Goal: Task Accomplishment & Management: Manage account settings

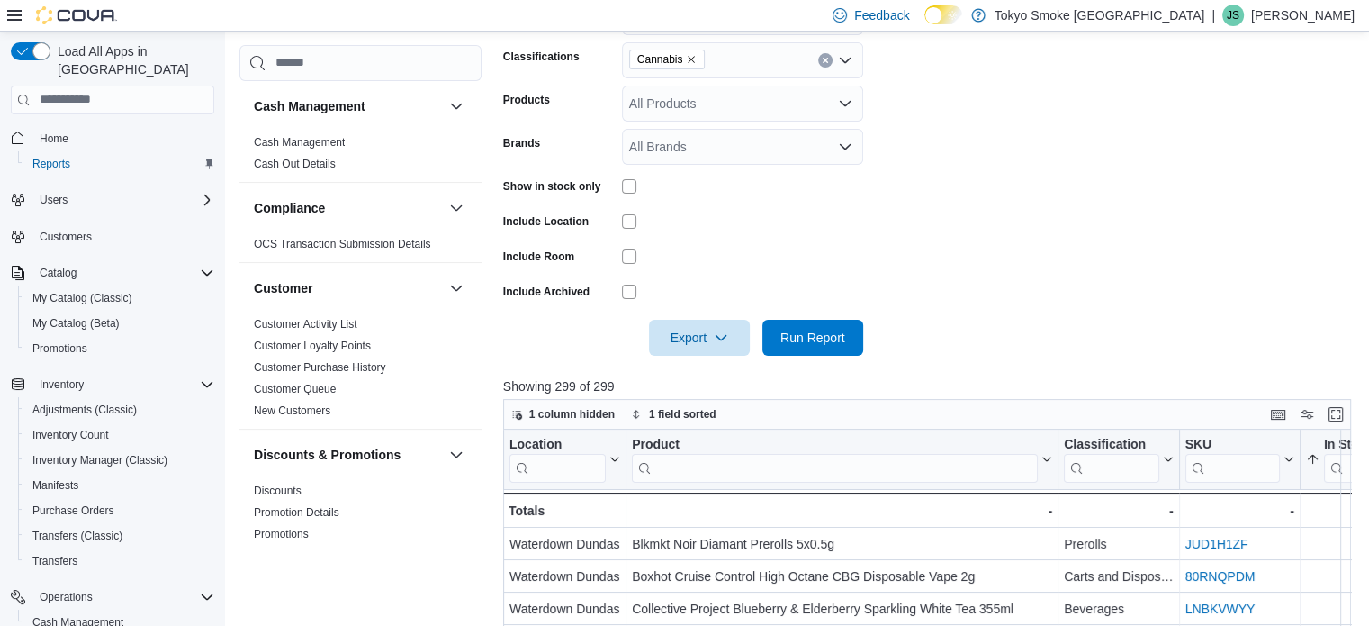
scroll to position [540, 0]
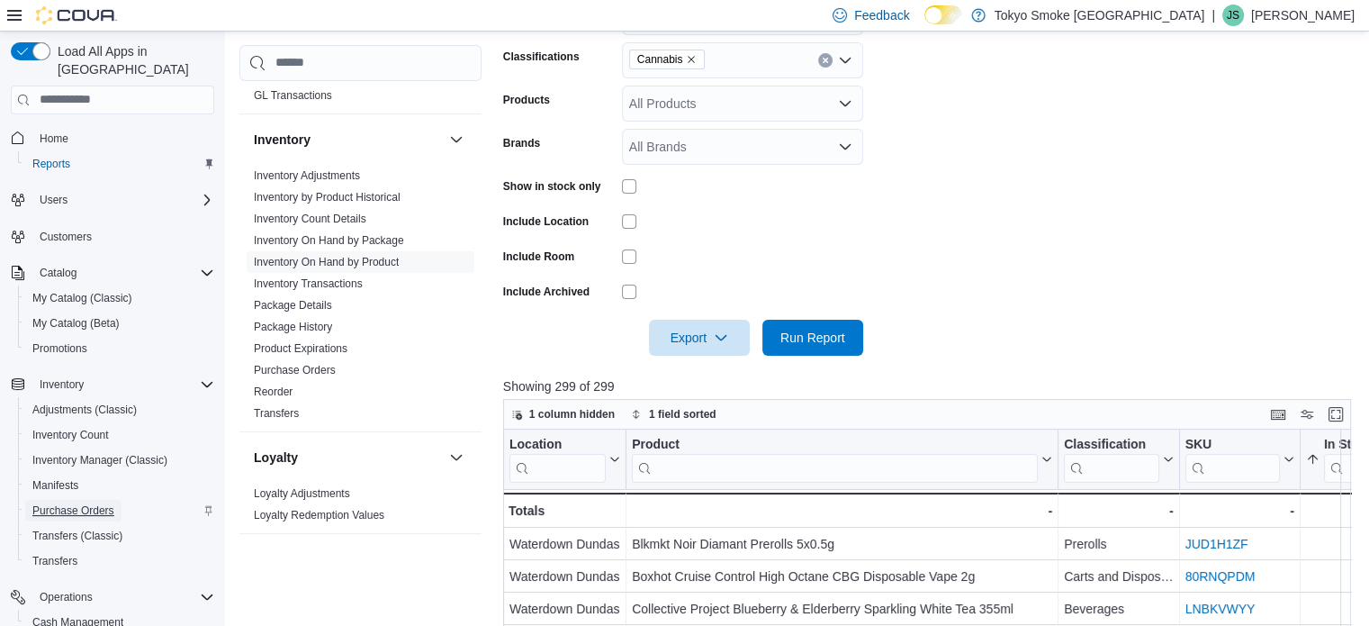
click at [81, 503] on span "Purchase Orders" at bounding box center [73, 510] width 82 height 14
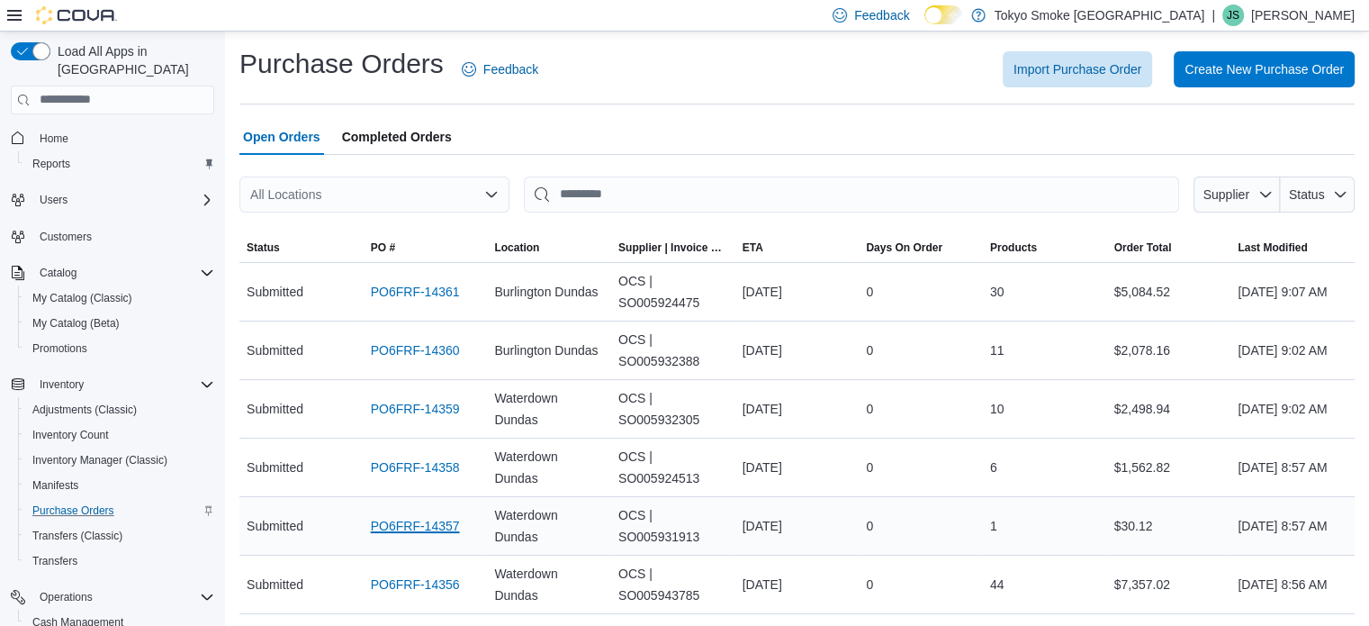
click at [409, 526] on link "PO6FRF-14357" at bounding box center [415, 526] width 89 height 22
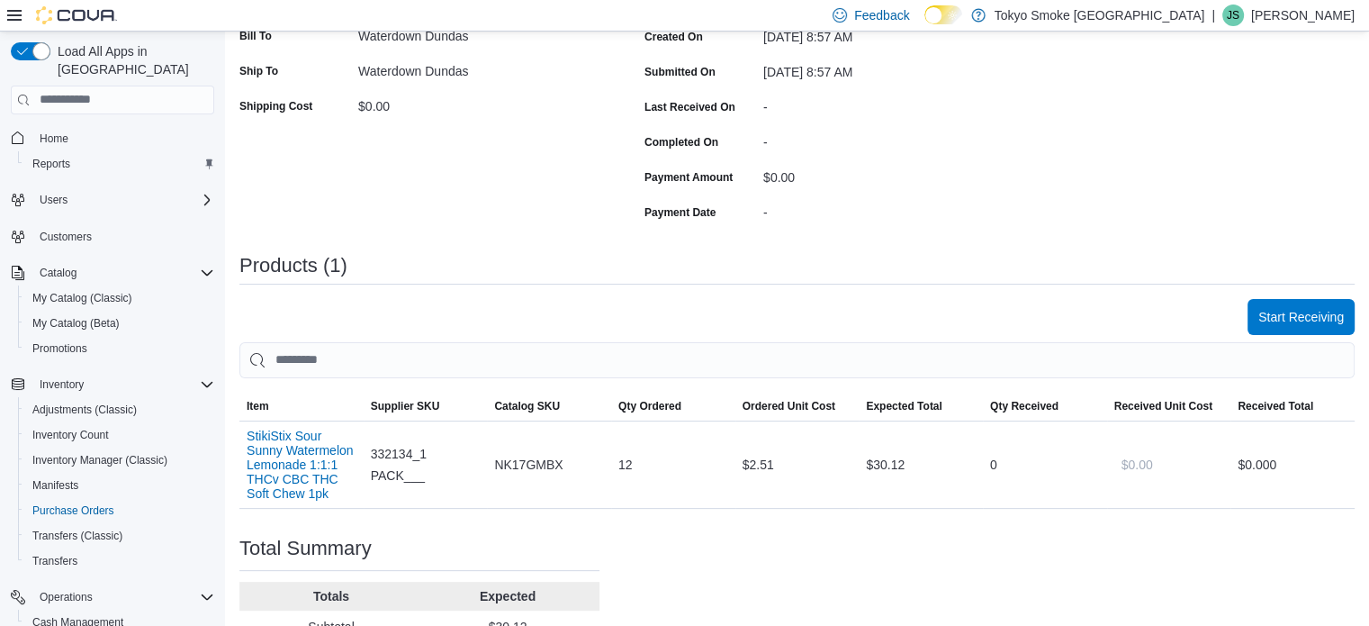
scroll to position [360, 0]
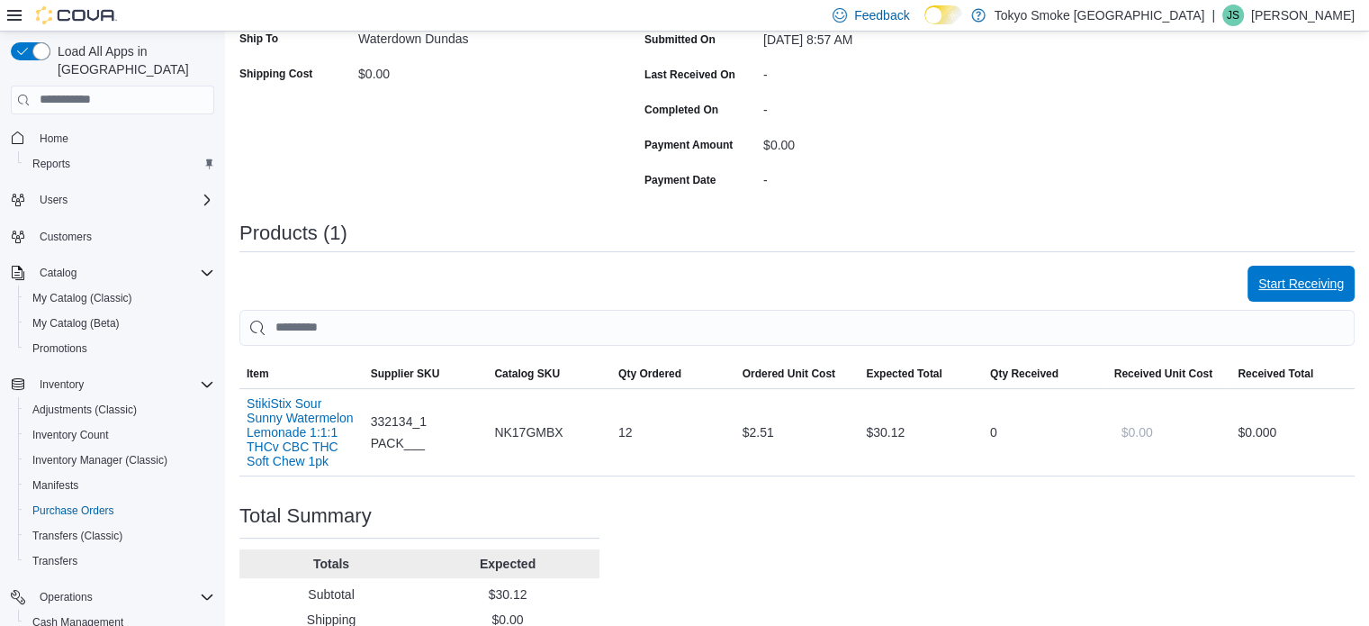
click at [1301, 277] on span "Start Receiving" at bounding box center [1302, 284] width 86 height 18
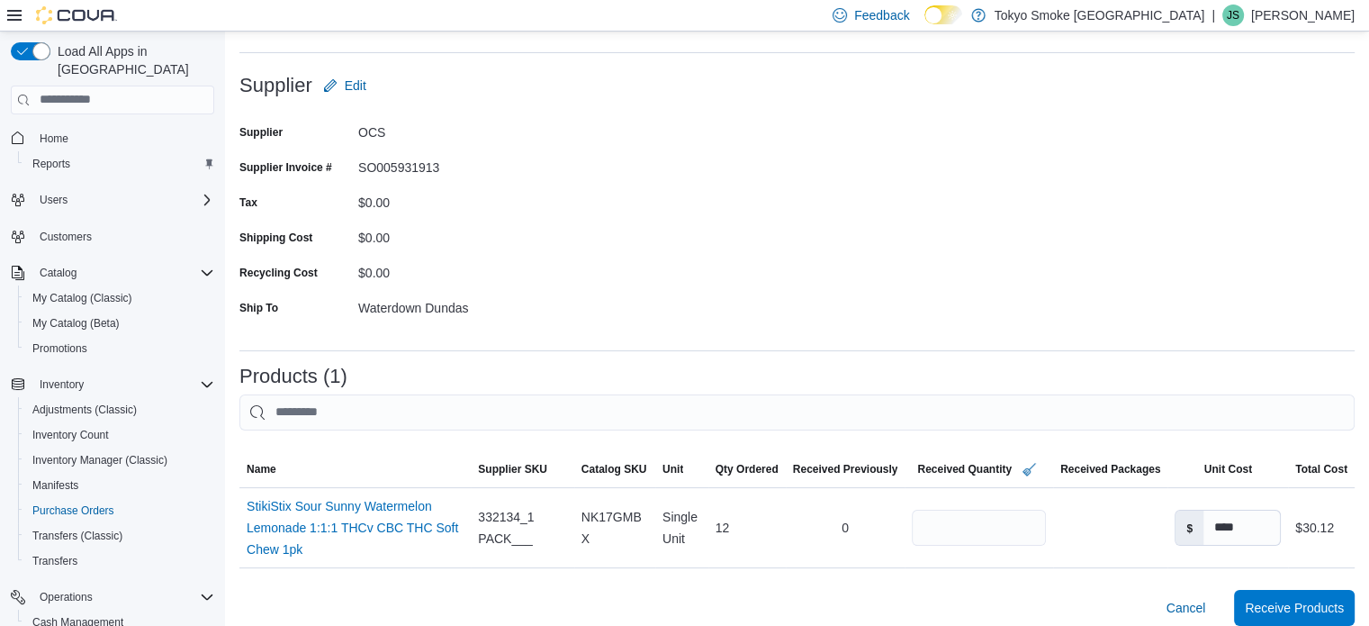
scroll to position [180, 0]
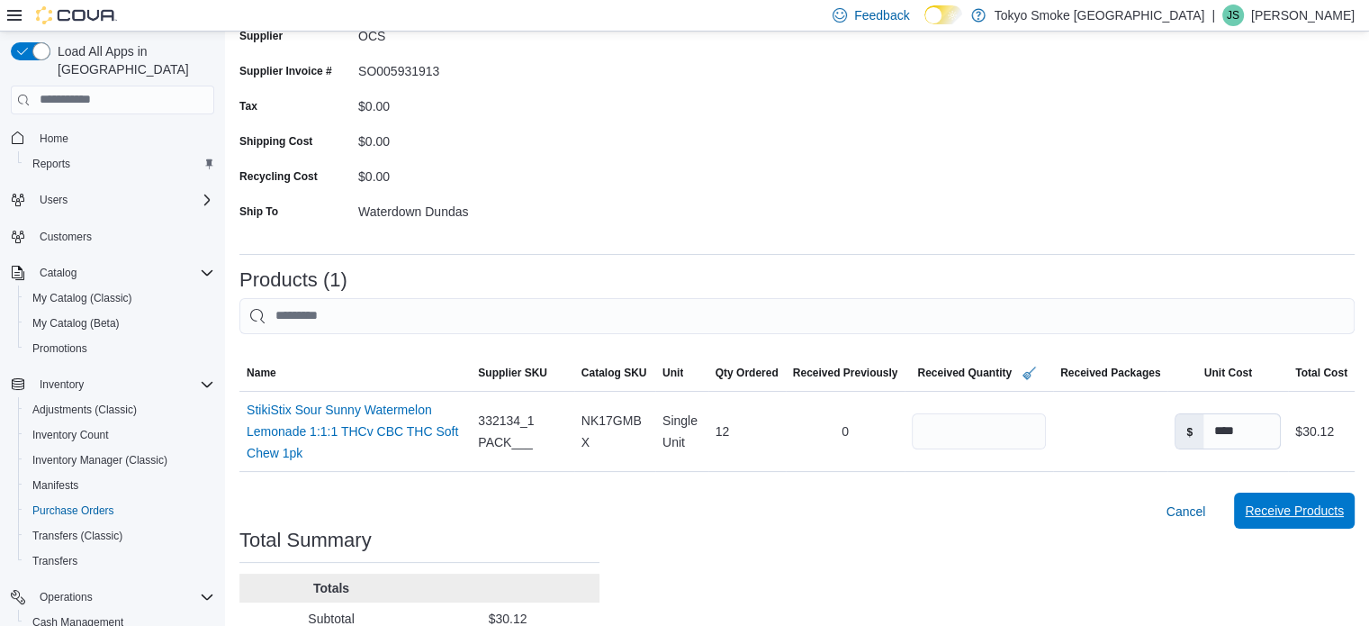
click at [1298, 506] on span "Receive Products" at bounding box center [1294, 510] width 99 height 18
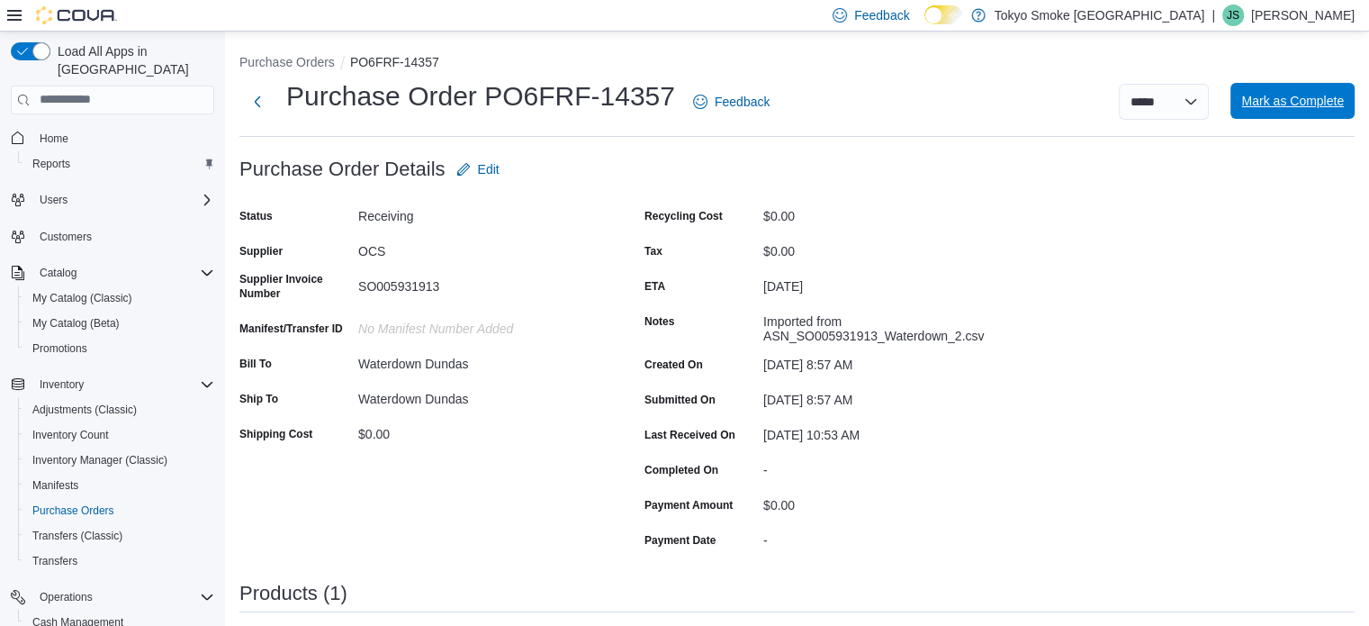
click at [1310, 91] on span "Mark as Complete" at bounding box center [1293, 101] width 103 height 36
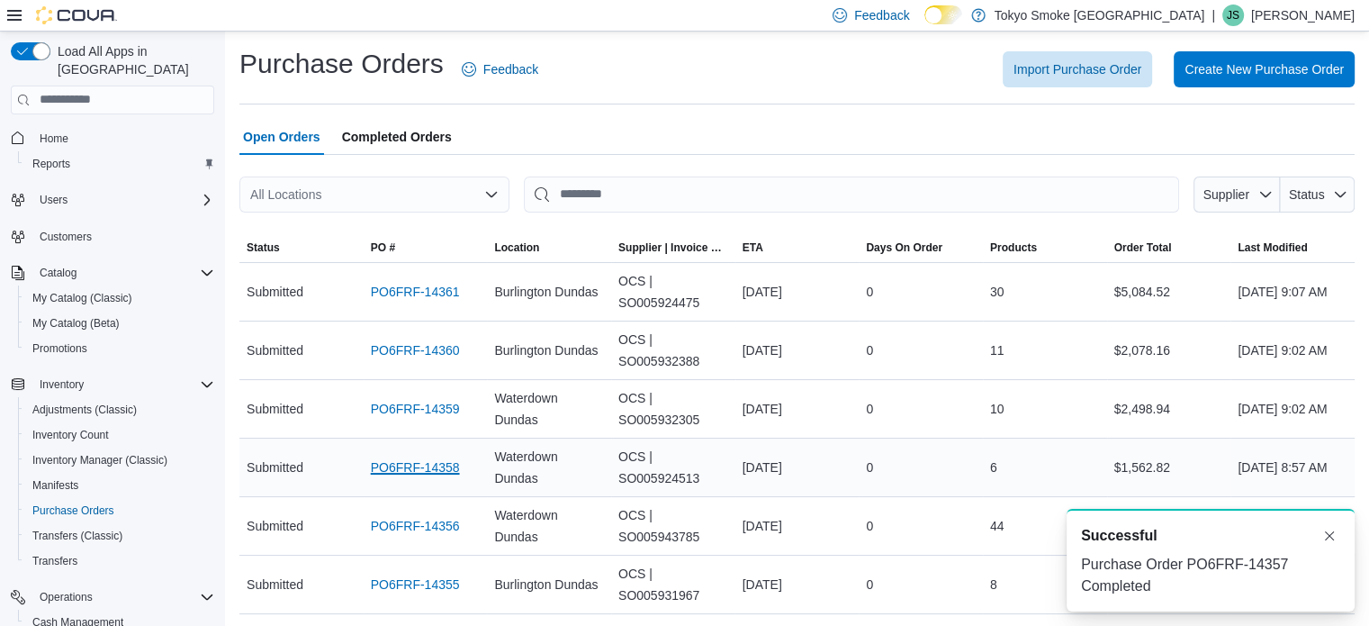
click at [415, 463] on link "PO6FRF-14358" at bounding box center [415, 467] width 89 height 22
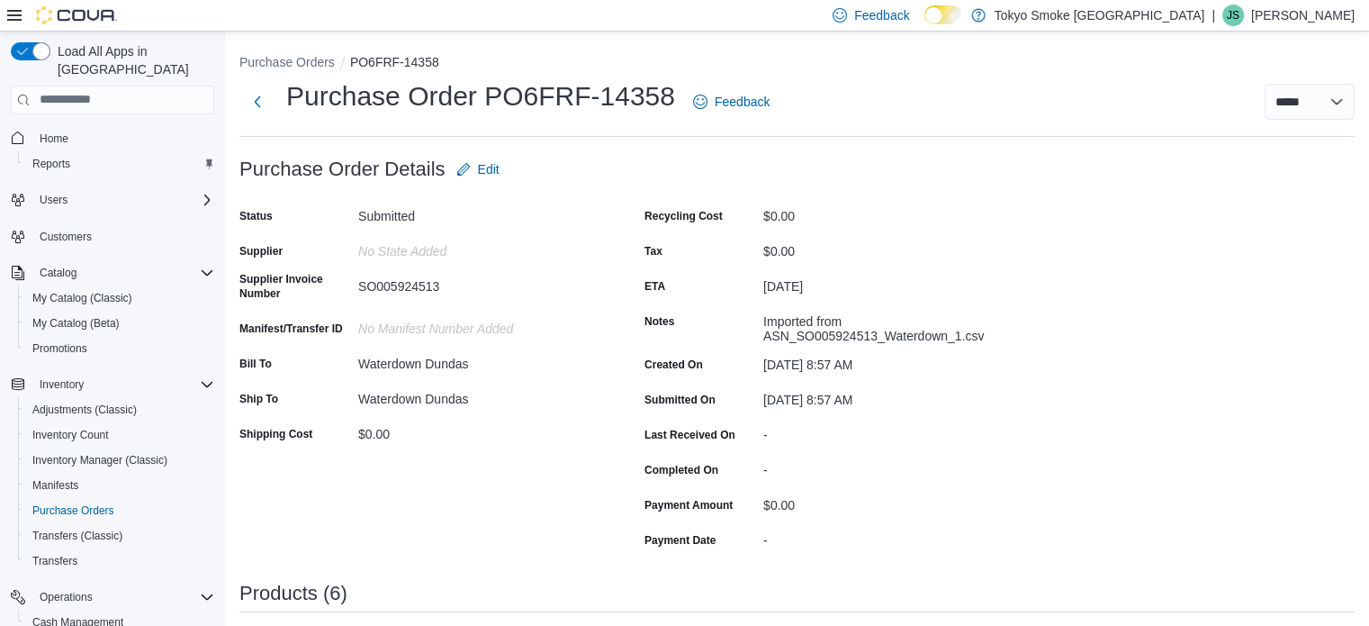
scroll to position [180, 0]
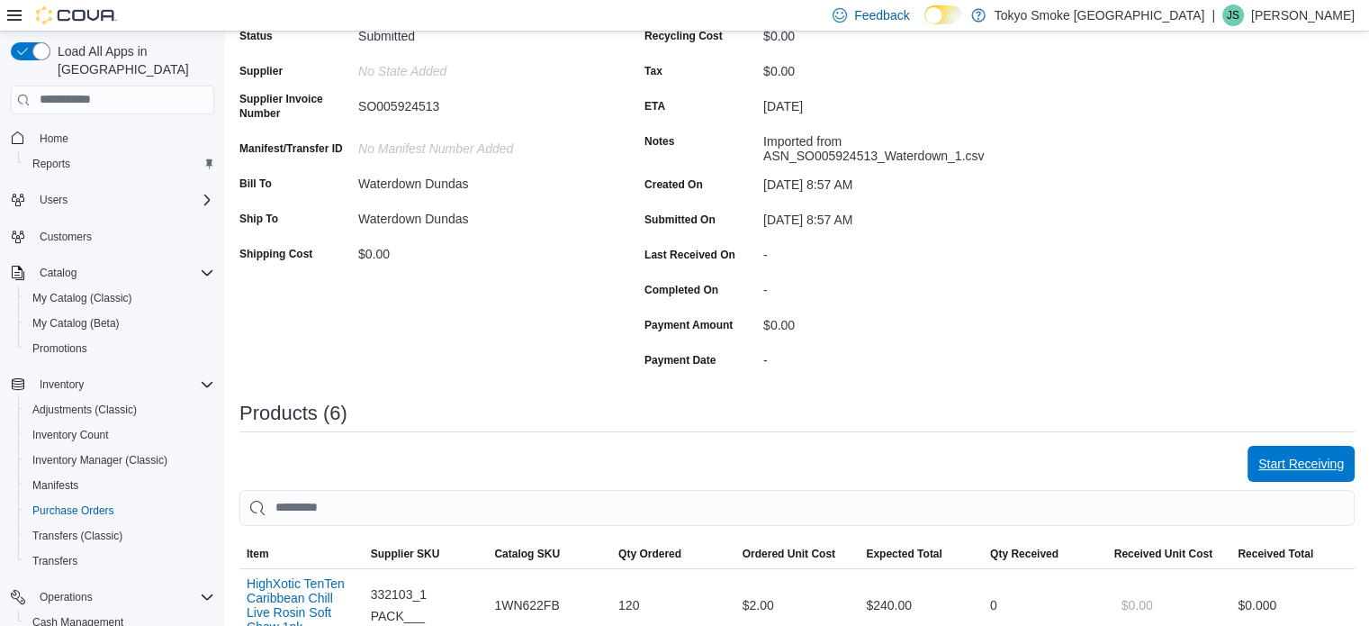
click at [1302, 460] on span "Start Receiving" at bounding box center [1302, 464] width 86 height 18
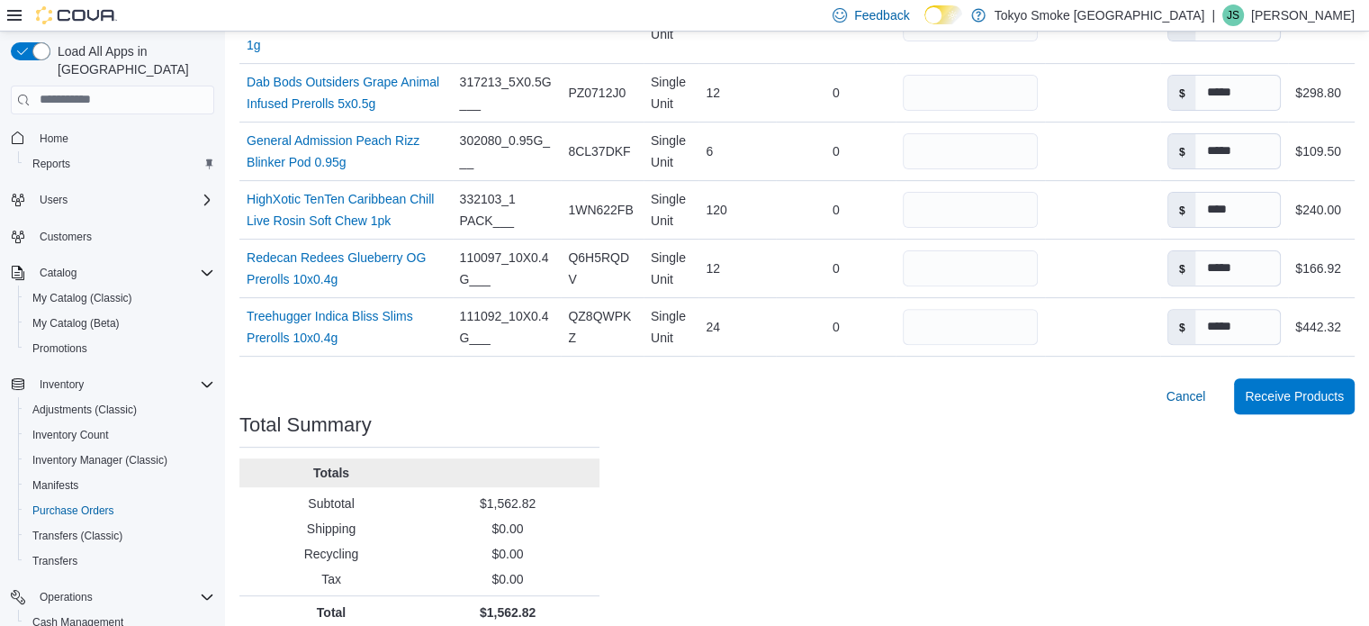
scroll to position [603, 0]
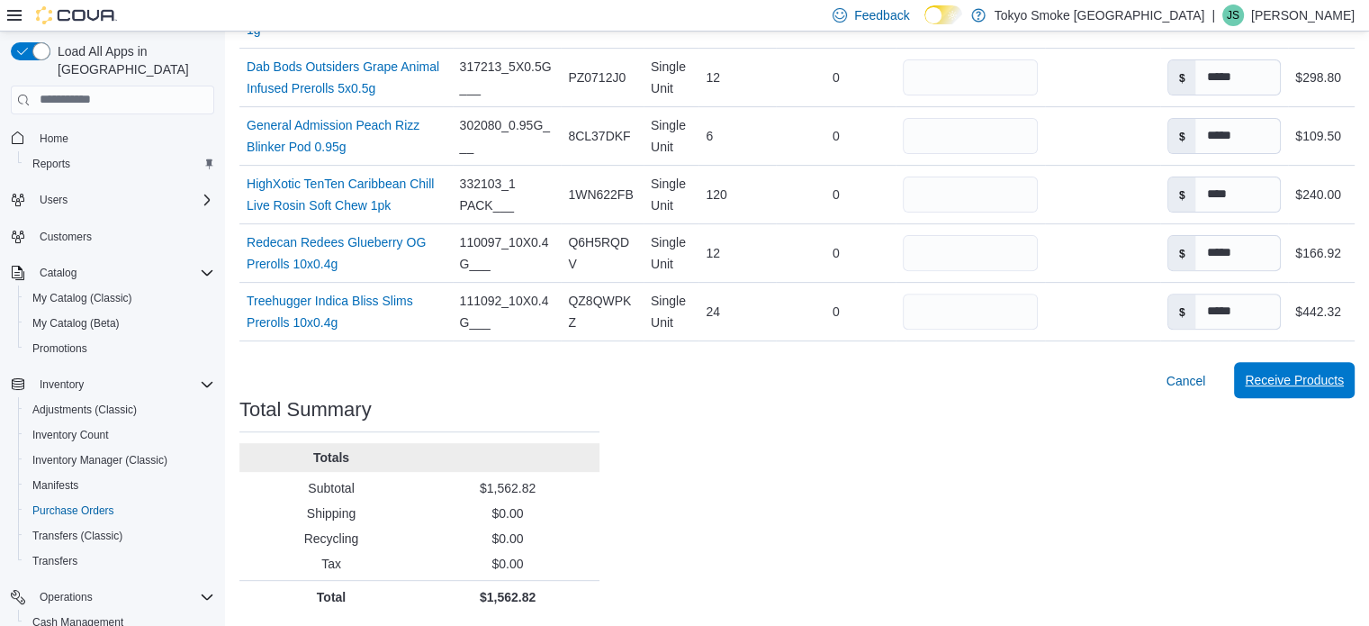
click at [1315, 377] on span "Receive Products" at bounding box center [1294, 380] width 99 height 18
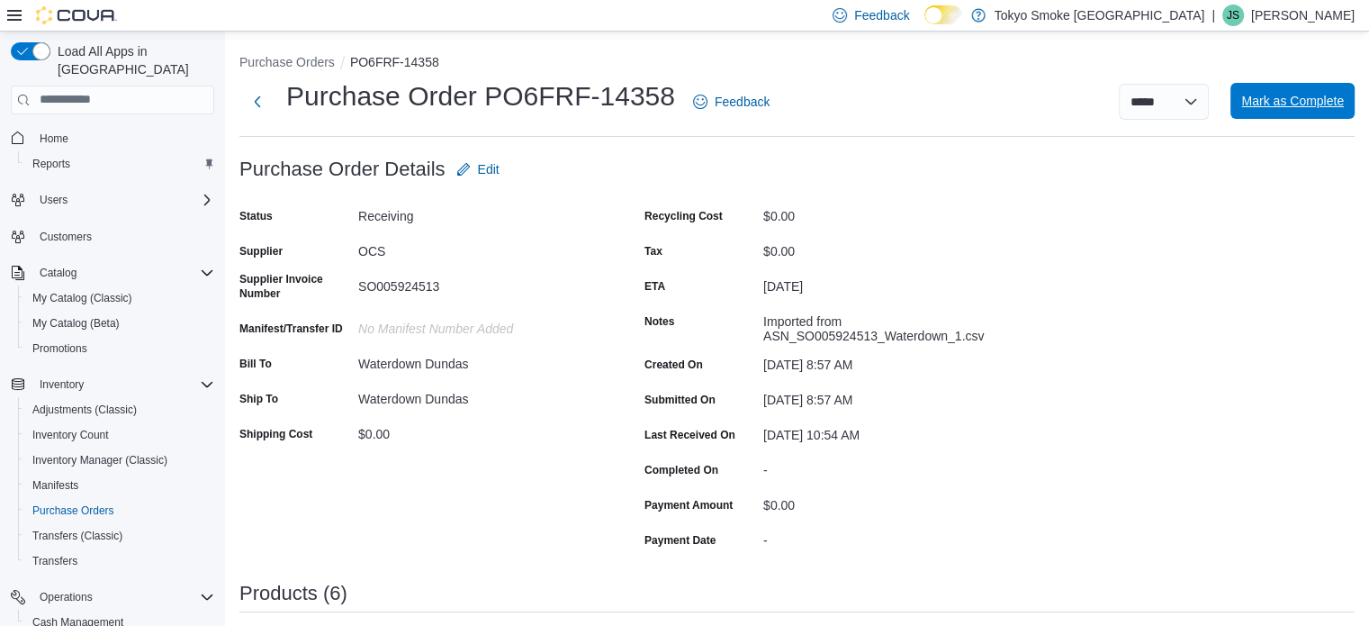
click at [1293, 97] on span "Mark as Complete" at bounding box center [1293, 101] width 103 height 18
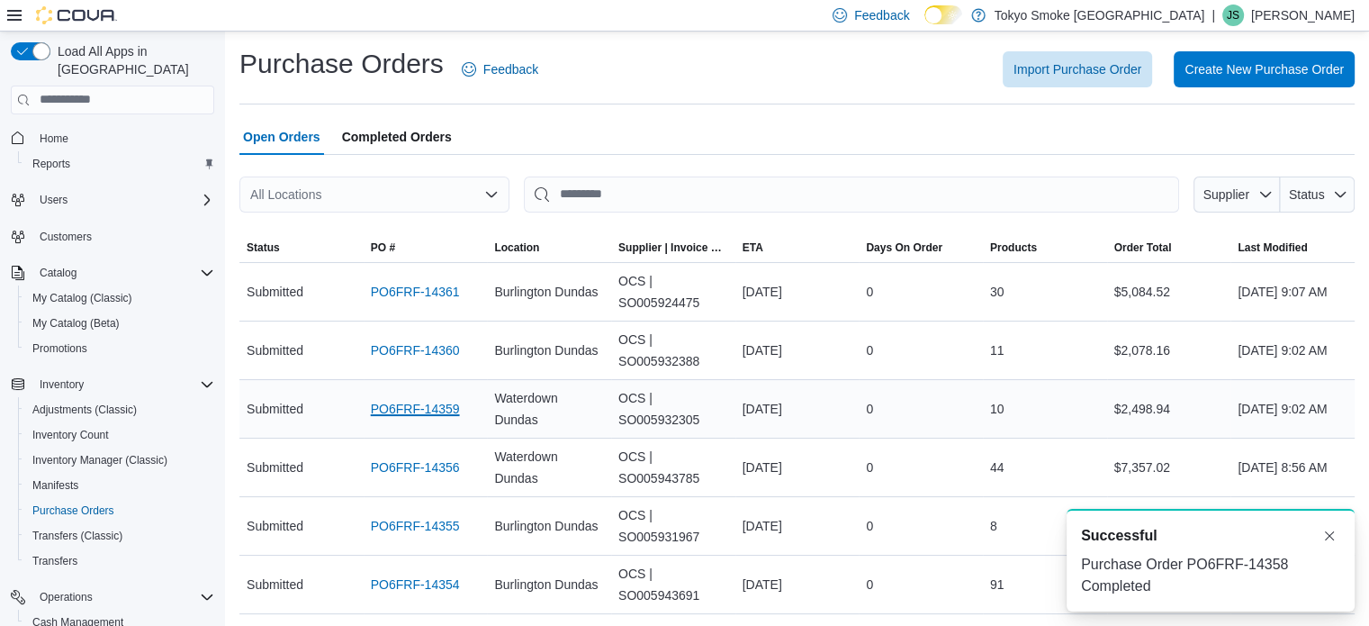
click at [420, 402] on link "PO6FRF-14359" at bounding box center [415, 409] width 89 height 22
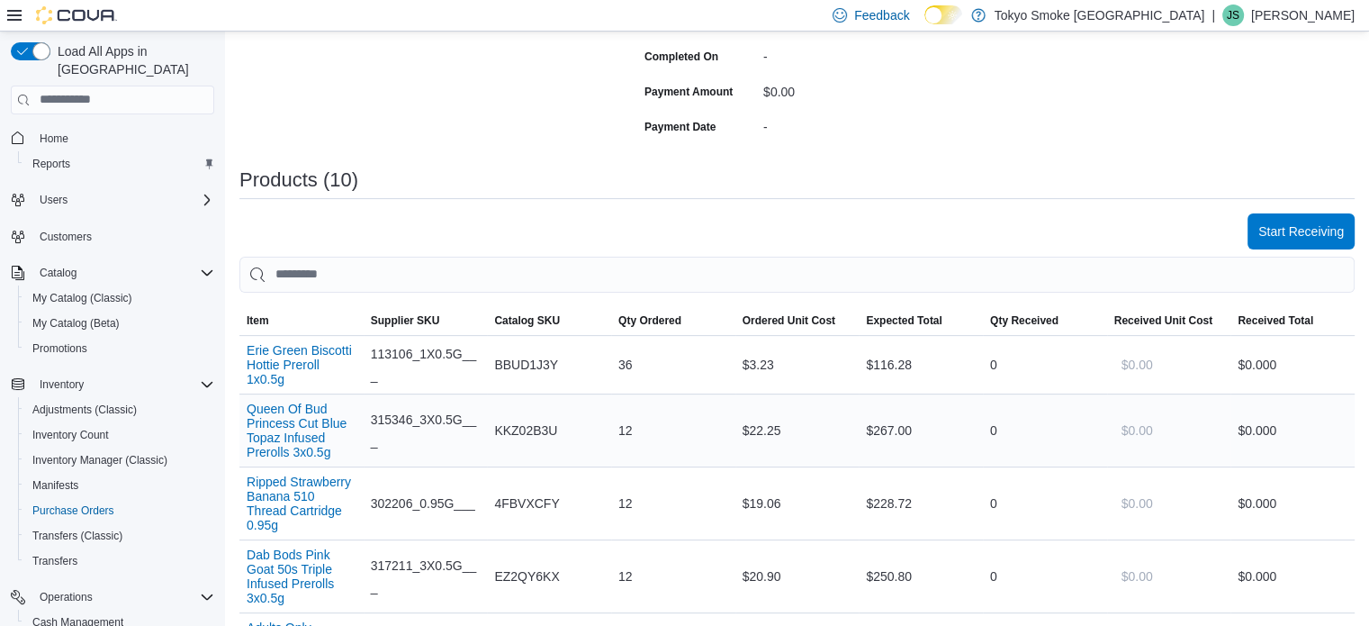
scroll to position [450, 0]
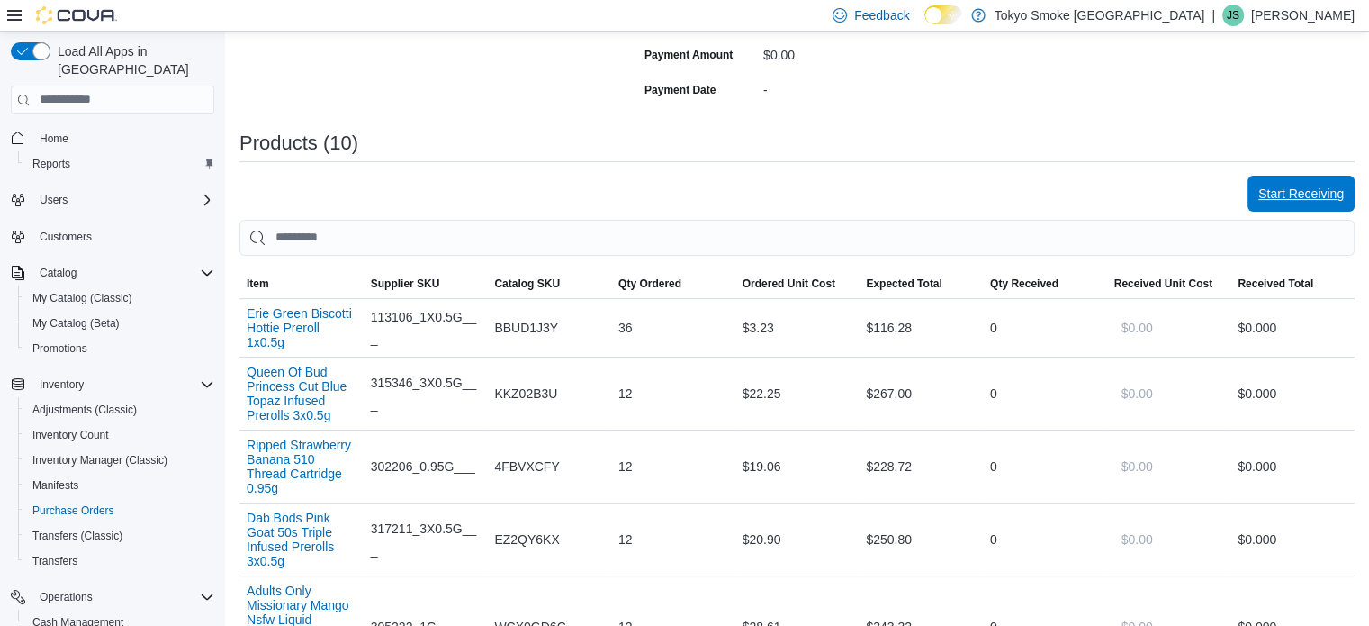
click at [1308, 202] on span "Start Receiving" at bounding box center [1302, 194] width 86 height 18
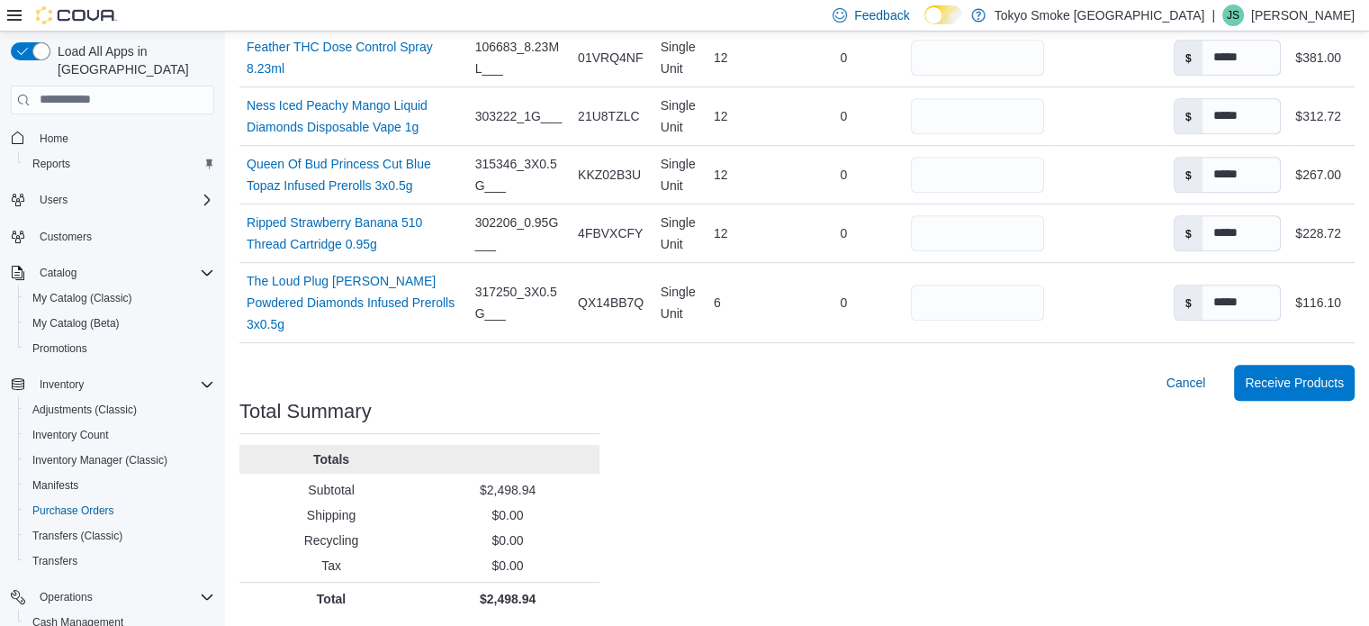
scroll to position [836, 0]
click at [1285, 388] on span "Receive Products" at bounding box center [1294, 381] width 99 height 36
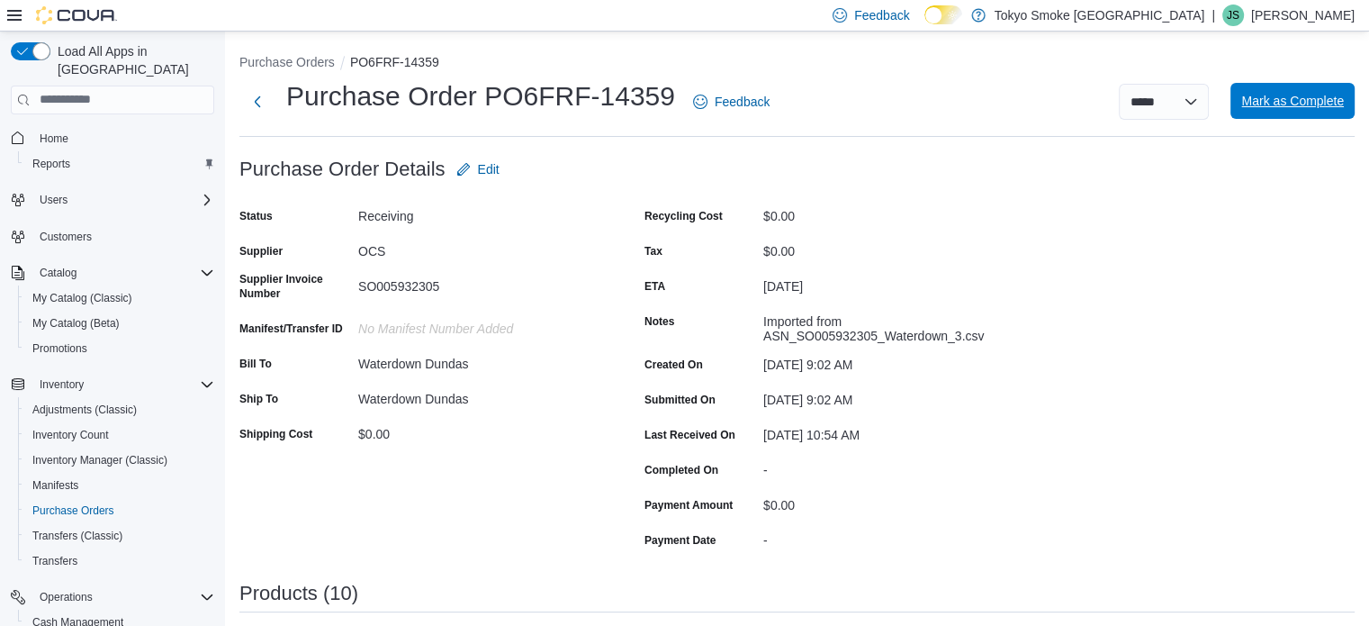
click at [1316, 107] on span "Mark as Complete" at bounding box center [1293, 101] width 103 height 18
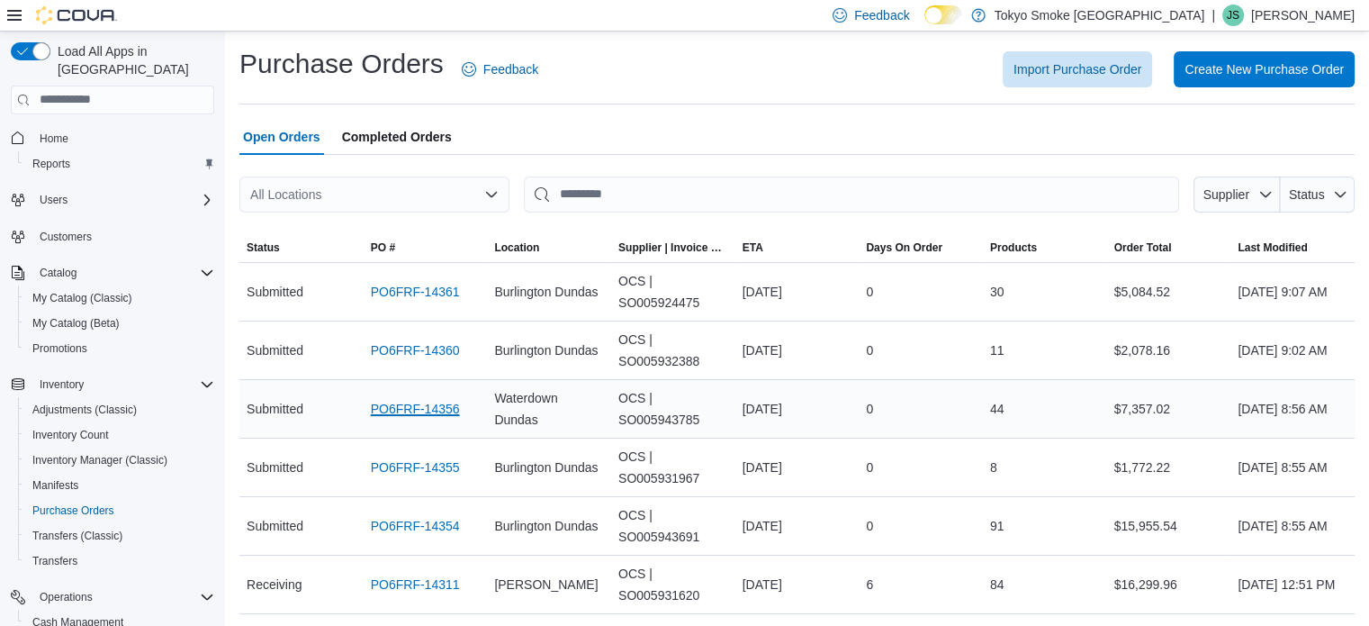
click at [402, 403] on link "PO6FRF-14356" at bounding box center [415, 409] width 89 height 22
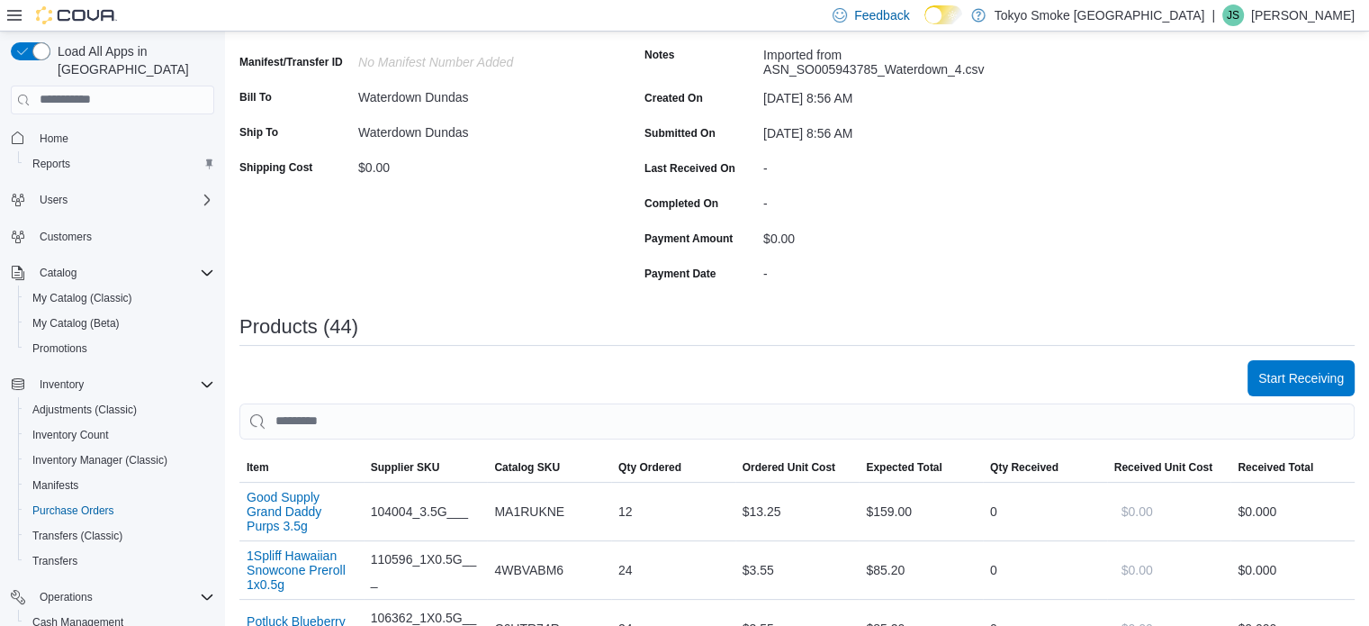
scroll to position [270, 0]
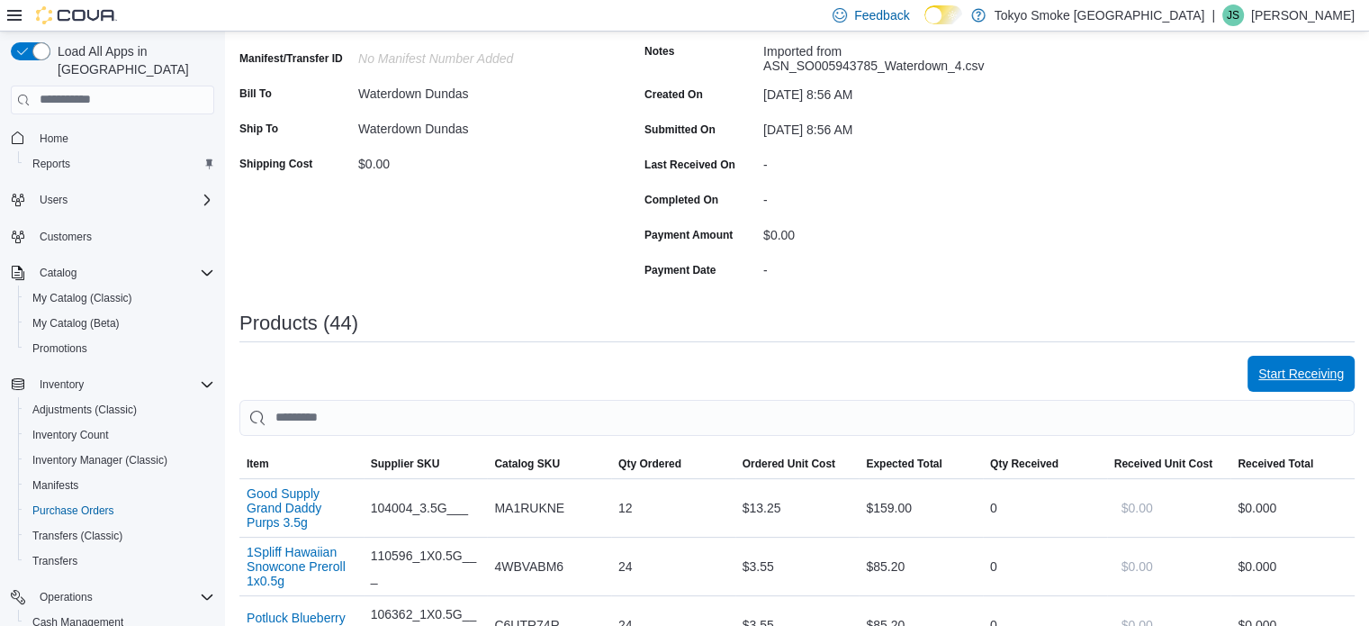
click at [1296, 371] on span "Start Receiving" at bounding box center [1302, 374] width 86 height 18
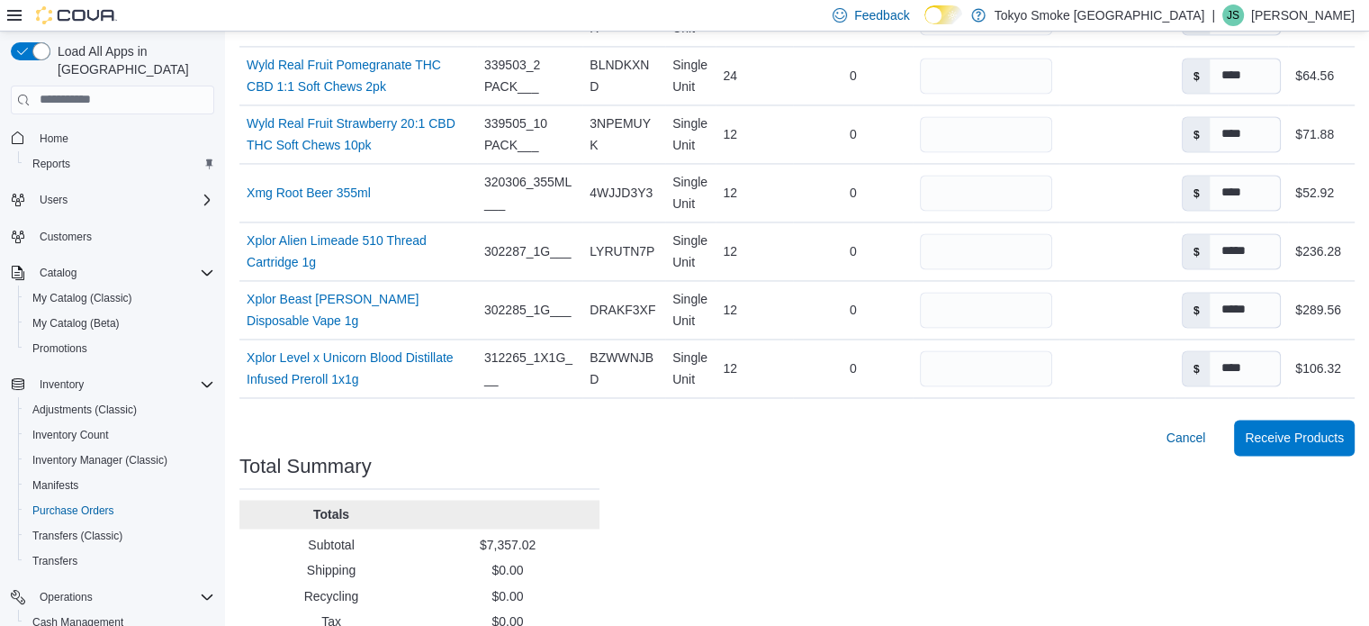
scroll to position [2881, 0]
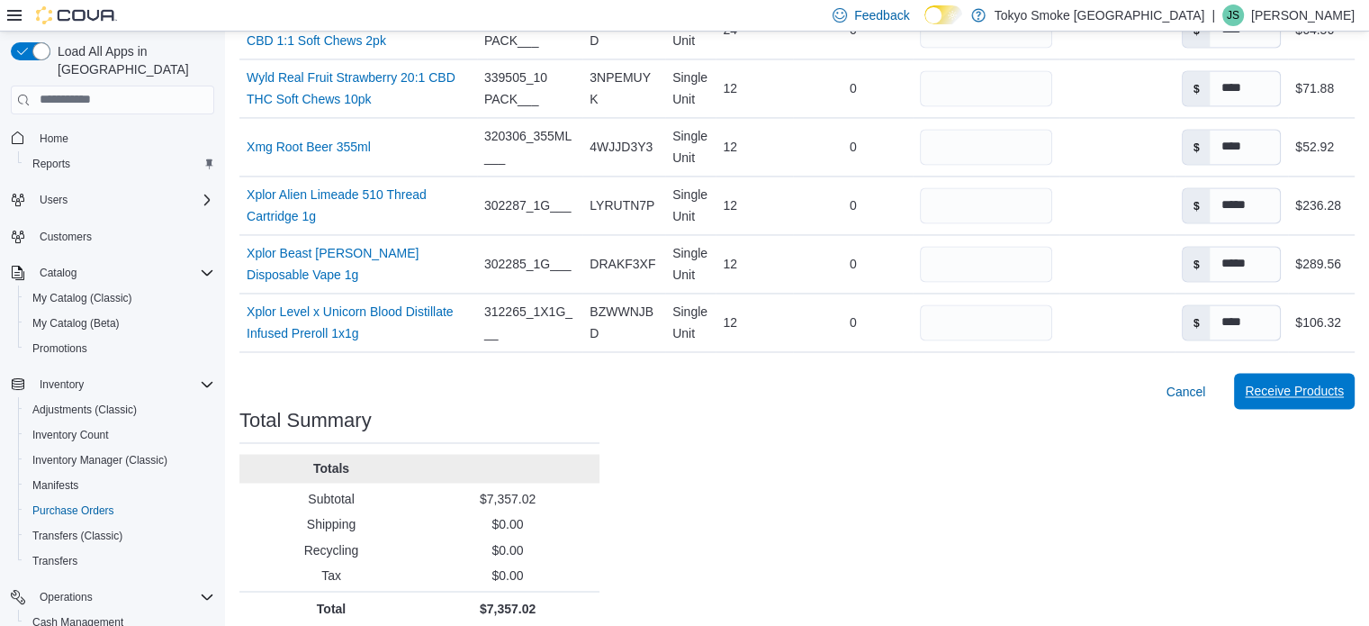
click at [1297, 382] on span "Receive Products" at bounding box center [1294, 391] width 99 height 18
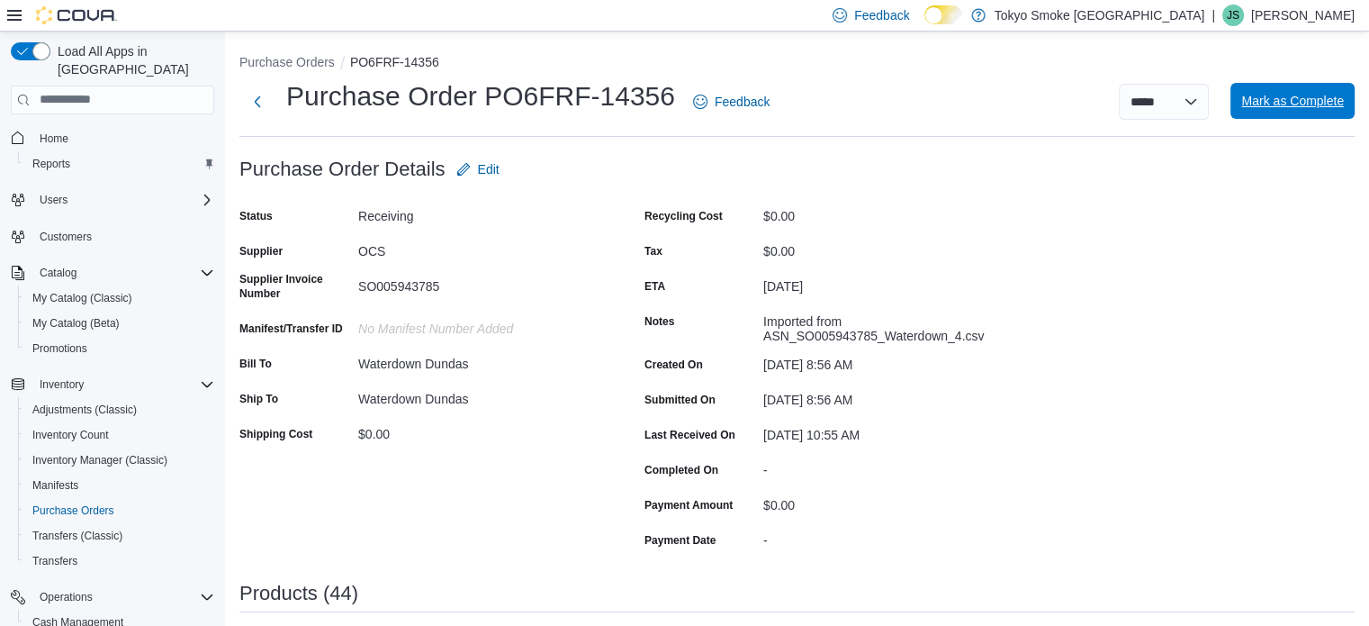
click at [1292, 100] on span "Mark as Complete" at bounding box center [1293, 101] width 103 height 18
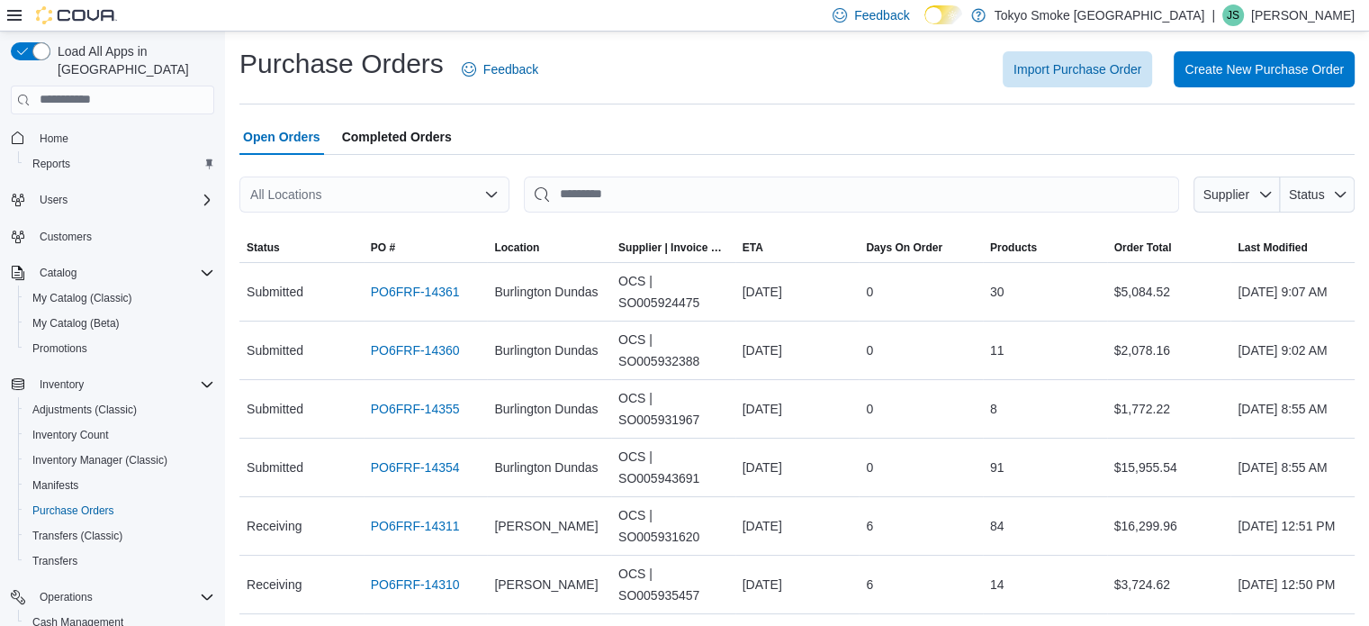
click at [784, 131] on div "Open Orders Completed Orders" at bounding box center [796, 137] width 1115 height 36
